Goal: Find specific page/section: Find specific page/section

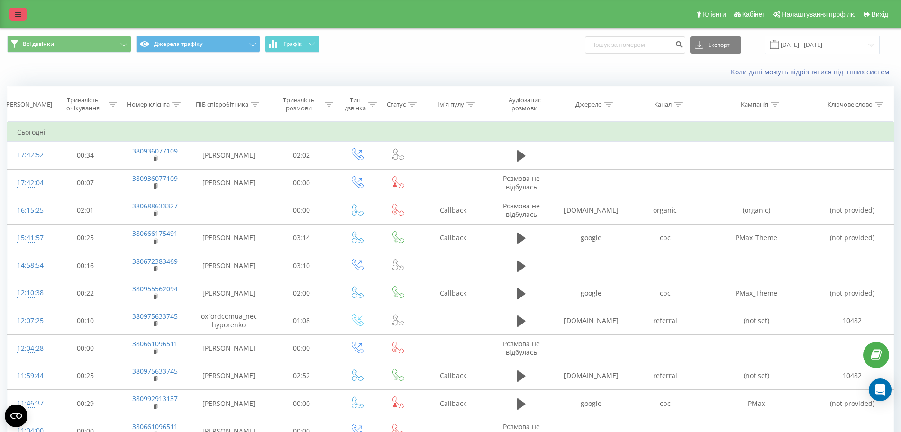
click at [21, 11] on link at bounding box center [17, 14] width 17 height 13
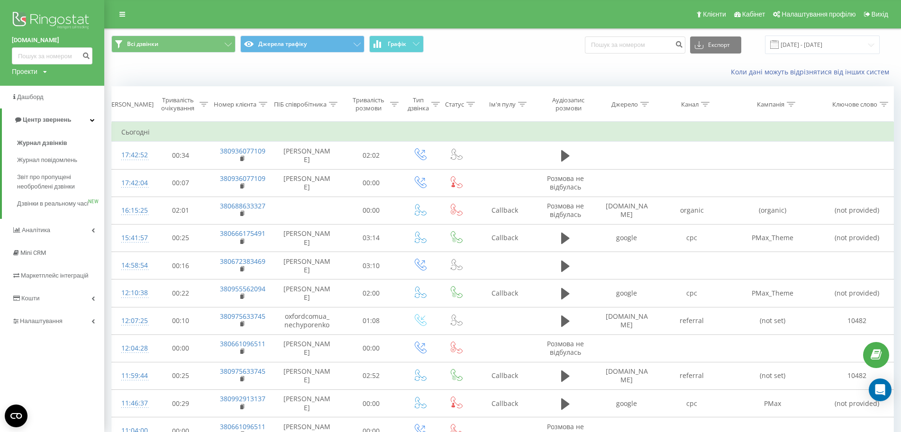
click at [37, 73] on div "Проекти" at bounding box center [25, 71] width 26 height 9
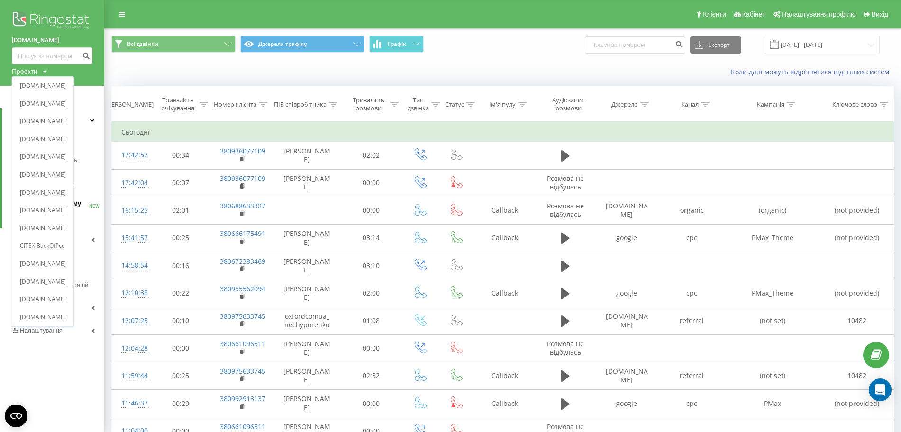
click at [45, 208] on link "adcore.ua" at bounding box center [43, 211] width 46 height 8
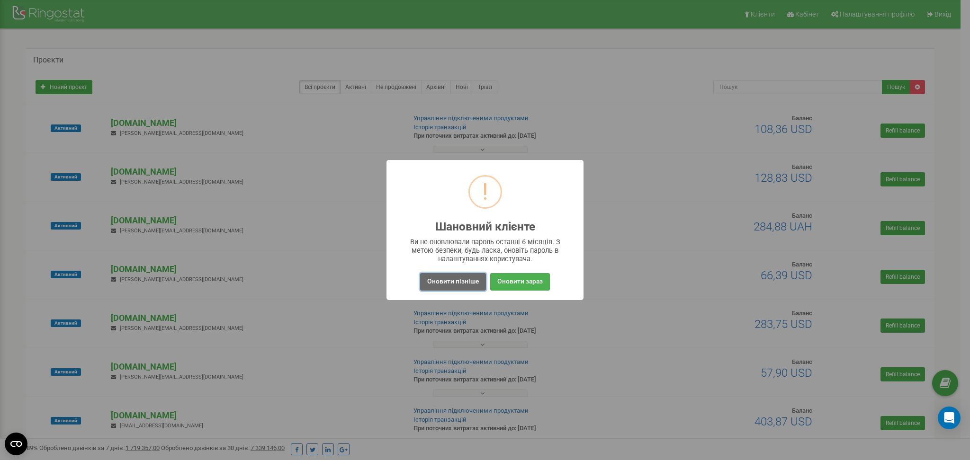
click at [441, 283] on button "Оновити пізніше" at bounding box center [453, 282] width 66 height 18
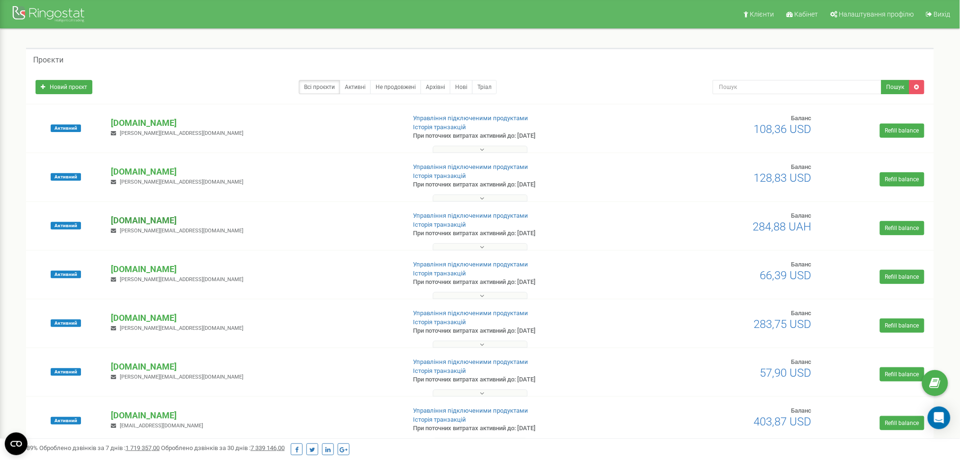
click at [139, 221] on p "adcore.ua" at bounding box center [254, 221] width 287 height 12
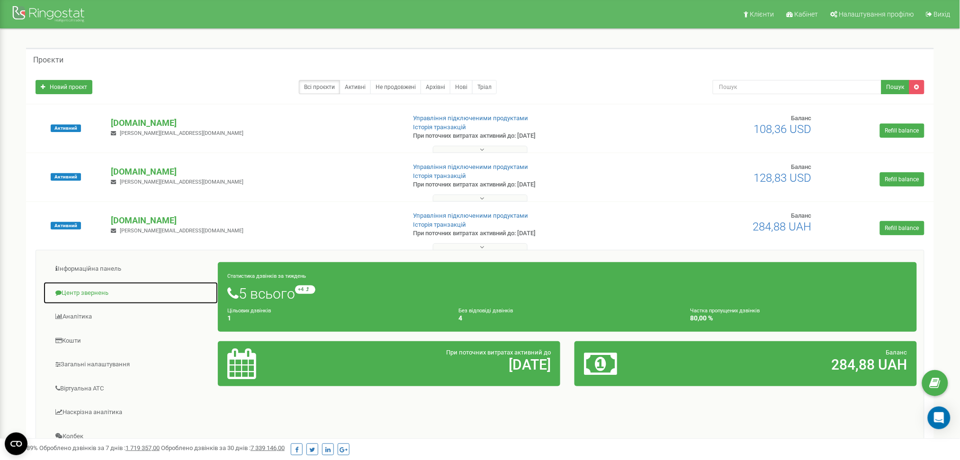
click at [102, 296] on link "Центр звернень" at bounding box center [130, 293] width 175 height 23
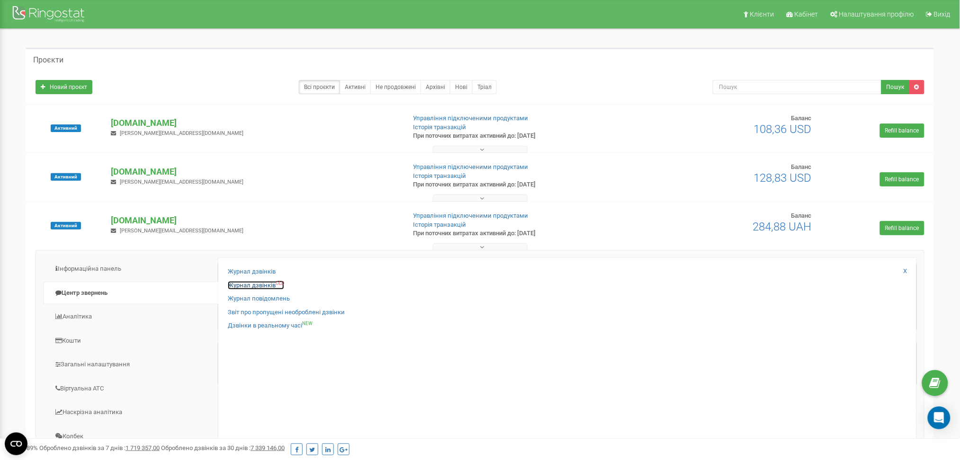
click at [248, 287] on link "Журнал дзвінків OLD" at bounding box center [256, 285] width 56 height 9
